Goal: Task Accomplishment & Management: Use online tool/utility

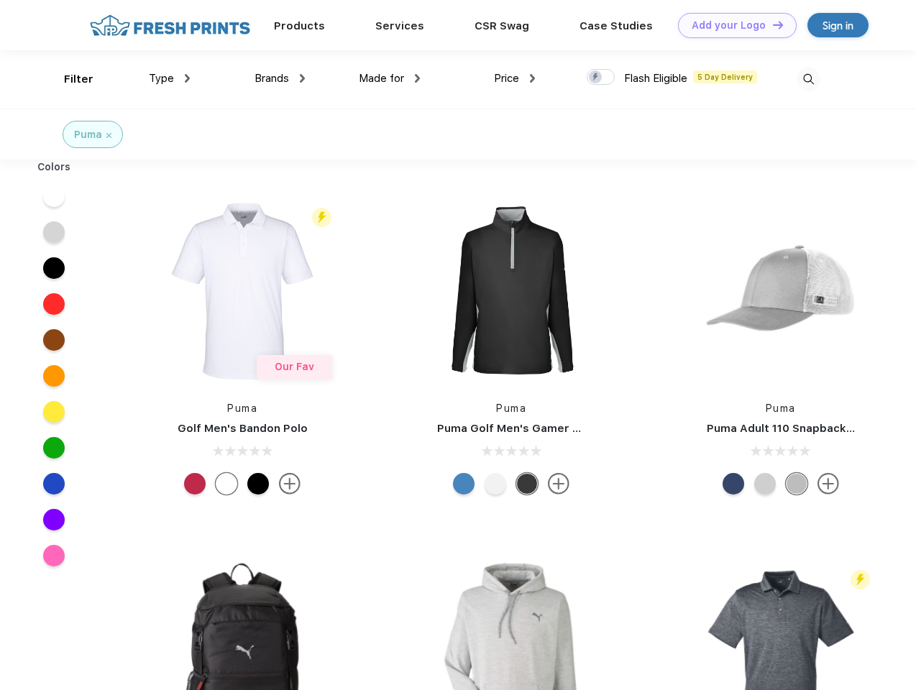
scroll to position [1, 0]
click at [732, 24] on link "Add your Logo Design Tool" at bounding box center [737, 24] width 119 height 25
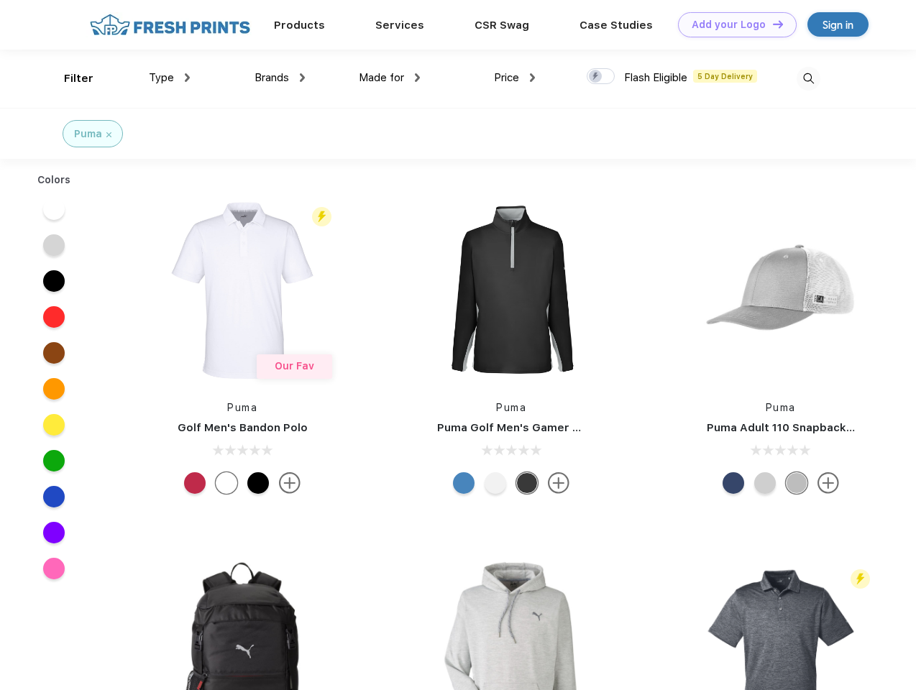
click at [0, 0] on div "Design Tool" at bounding box center [0, 0] width 0 height 0
click at [771, 24] on link "Add your Logo Design Tool" at bounding box center [737, 24] width 119 height 25
click at [69, 78] on div "Filter" at bounding box center [78, 78] width 29 height 17
click at [170, 78] on span "Type" at bounding box center [161, 77] width 25 height 13
click at [280, 78] on span "Brands" at bounding box center [272, 77] width 35 height 13
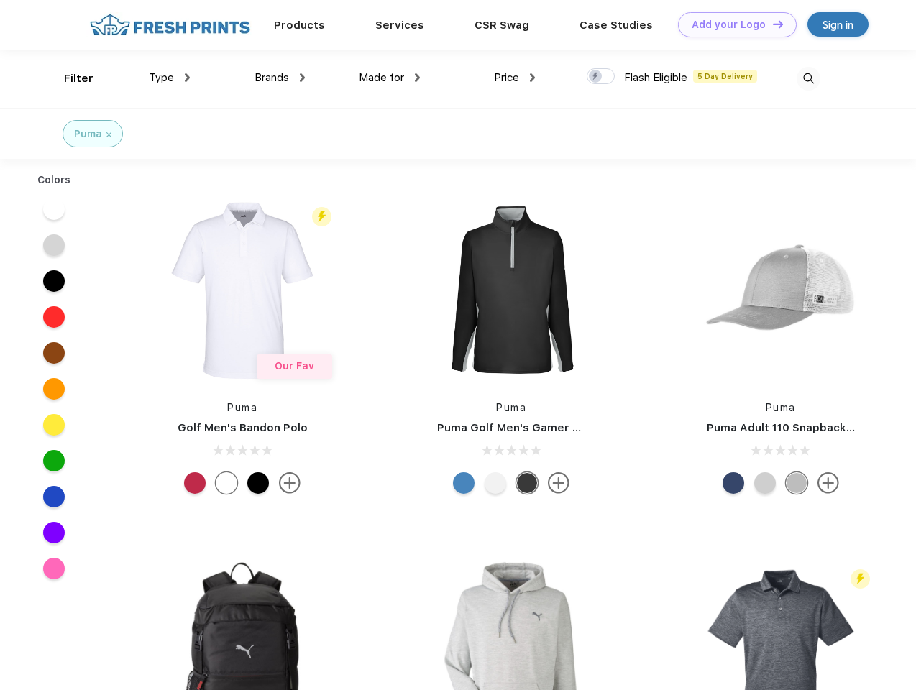
click at [390, 78] on span "Made for" at bounding box center [381, 77] width 45 height 13
click at [515, 78] on span "Price" at bounding box center [506, 77] width 25 height 13
click at [601, 77] on div at bounding box center [601, 76] width 28 height 16
click at [596, 77] on input "checkbox" at bounding box center [591, 72] width 9 height 9
click at [808, 78] on img at bounding box center [809, 79] width 24 height 24
